Goal: Find specific page/section: Find specific page/section

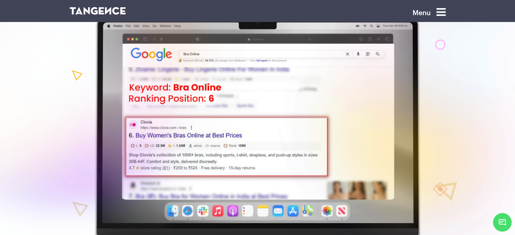
scroll to position [54, 0]
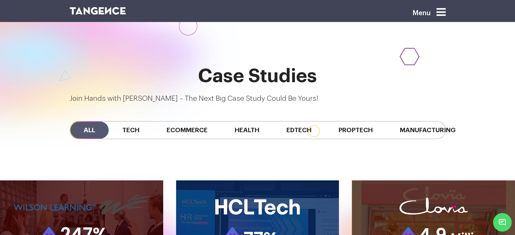
scroll to position [545, 0]
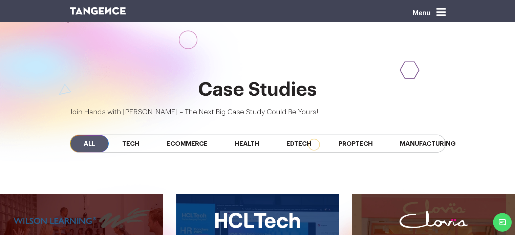
drag, startPoint x: 278, startPoint y: 111, endPoint x: 301, endPoint y: 109, distance: 23.1
click at [301, 135] on div "All Tech Ecommerce Health Edtech Proptech Manufacturing" at bounding box center [258, 144] width 376 height 18
drag, startPoint x: 301, startPoint y: 109, endPoint x: 326, endPoint y: 110, distance: 25.8
click at [326, 135] on div "All Tech Ecommerce Health Edtech Proptech Manufacturing" at bounding box center [258, 144] width 376 height 18
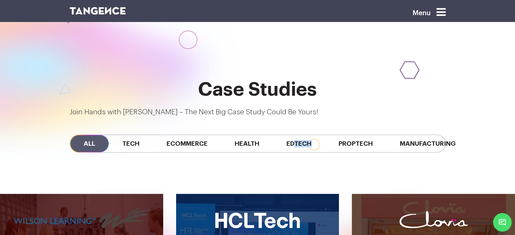
drag, startPoint x: 152, startPoint y: 111, endPoint x: 139, endPoint y: 110, distance: 12.6
click at [139, 135] on div "All Tech Ecommerce Health Edtech Proptech Manufacturing" at bounding box center [258, 144] width 376 height 18
drag, startPoint x: 139, startPoint y: 110, endPoint x: 127, endPoint y: 124, distance: 18.8
click at [127, 124] on div "All Tech Ecommerce Health Edtech Proptech Manufacturing" at bounding box center [258, 144] width 386 height 52
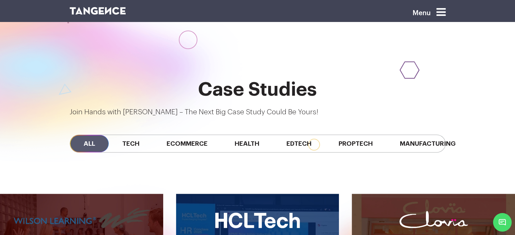
click at [170, 120] on div "All Tech Ecommerce Health Edtech Proptech Manufacturing" at bounding box center [258, 144] width 386 height 52
drag, startPoint x: 188, startPoint y: 109, endPoint x: 212, endPoint y: 112, distance: 24.8
click at [212, 118] on div "All Tech Ecommerce Health Edtech Proptech Manufacturing" at bounding box center [258, 144] width 386 height 52
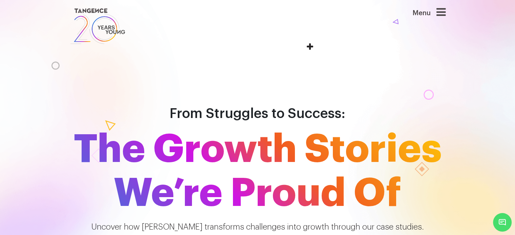
scroll to position [1, 0]
